Goal: Information Seeking & Learning: Find specific page/section

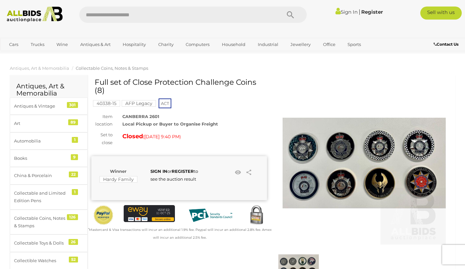
click at [149, 14] on input "text" at bounding box center [176, 15] width 195 height 16
type input "**********"
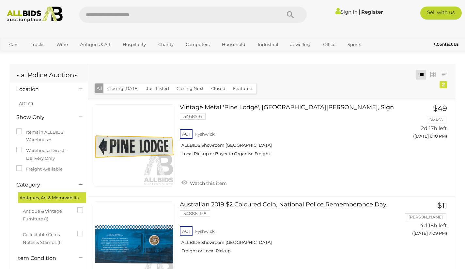
click at [121, 13] on input "text" at bounding box center [176, 15] width 195 height 16
type input "******"
